Goal: Navigation & Orientation: Find specific page/section

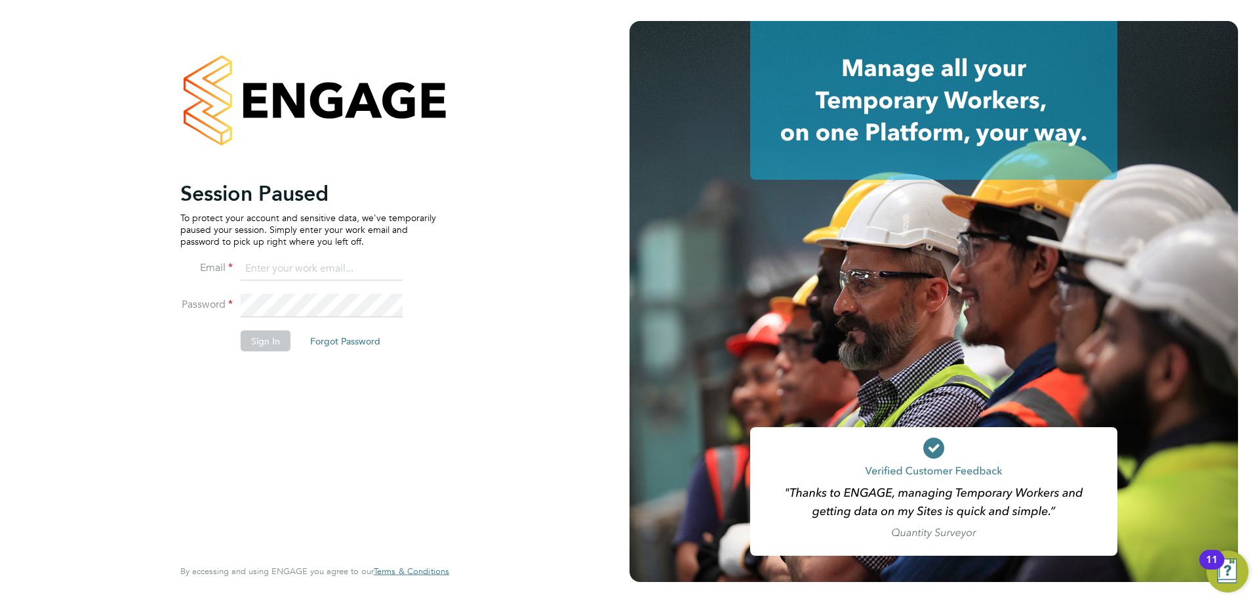
type input "[EMAIL_ADDRESS][DOMAIN_NAME]"
click at [312, 399] on div "Session Paused To protect your account and sensitive data, we've temporarily pa…" at bounding box center [308, 367] width 256 height 374
click at [268, 351] on button "Sign In" at bounding box center [266, 340] width 50 height 21
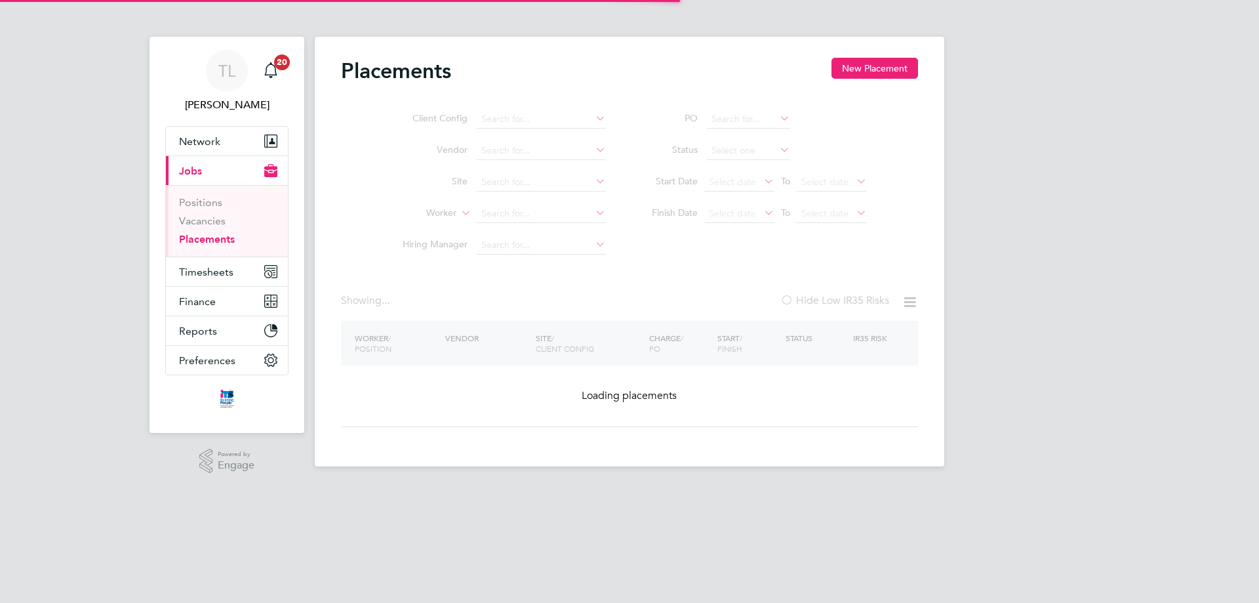
type input "Bridport"
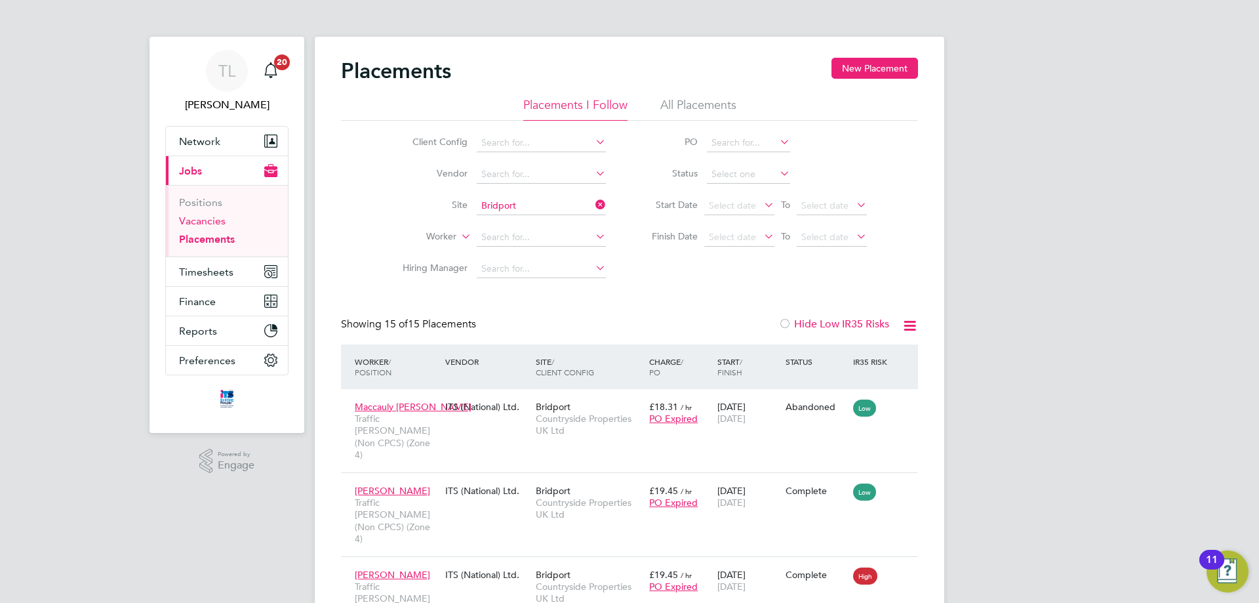
click at [201, 220] on link "Vacancies" at bounding box center [202, 220] width 47 height 12
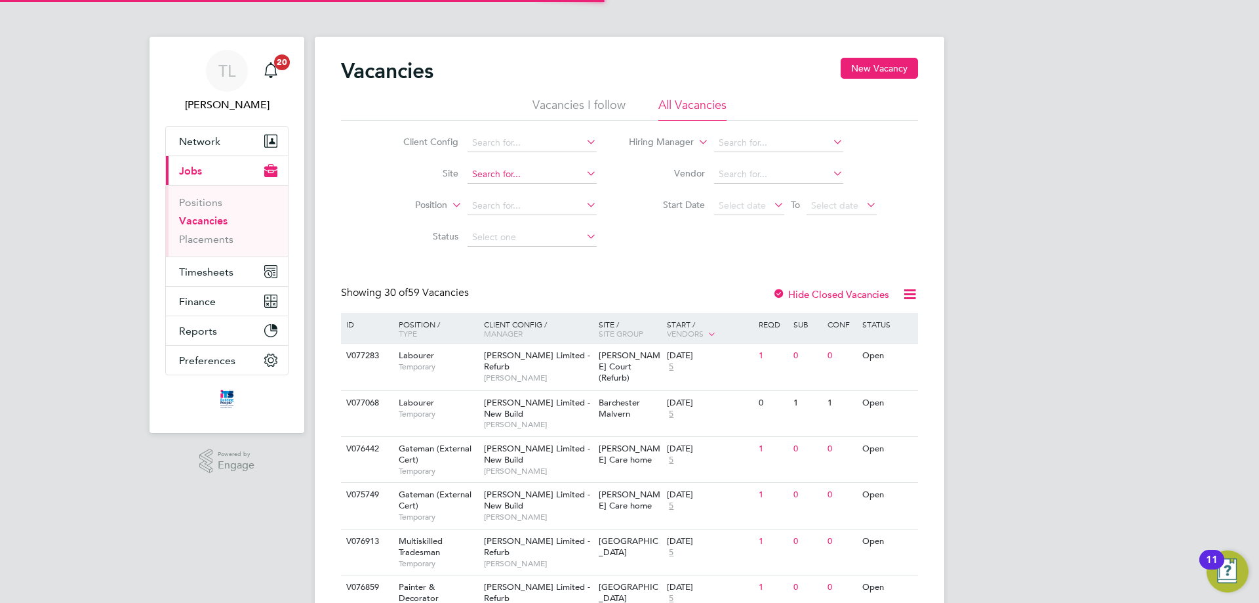
click at [542, 171] on input at bounding box center [532, 174] width 129 height 18
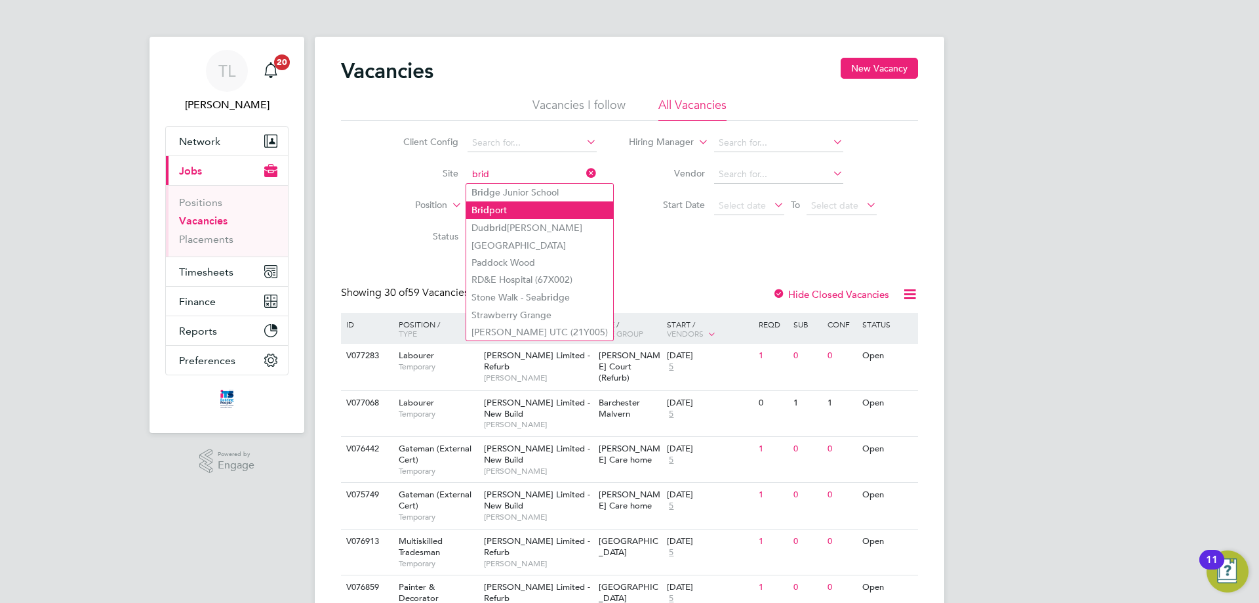
click at [518, 203] on li "Brid port" at bounding box center [539, 210] width 147 height 18
type input "Bridport"
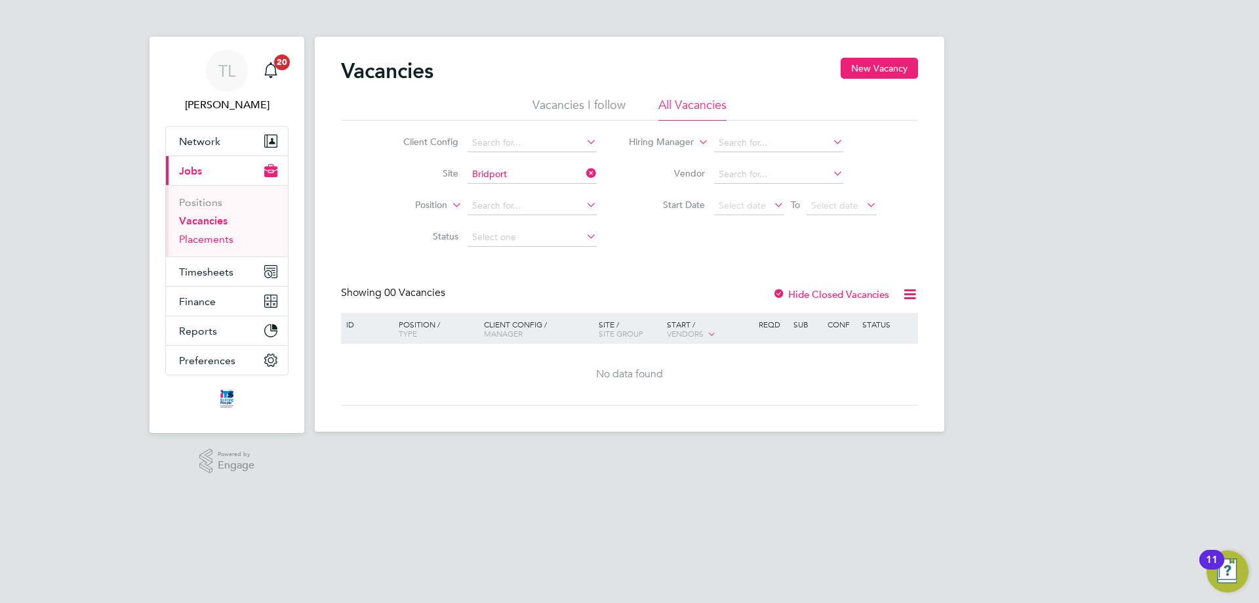
click at [209, 242] on link "Placements" at bounding box center [206, 239] width 54 height 12
